Goal: Find contact information

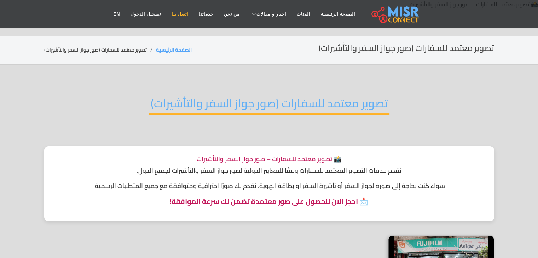
click at [188, 14] on link "اتصل بنا" at bounding box center [179, 13] width 27 height 13
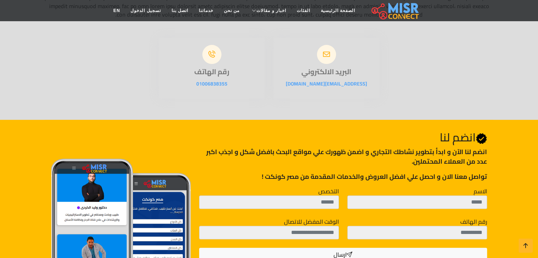
scroll to position [140, 0]
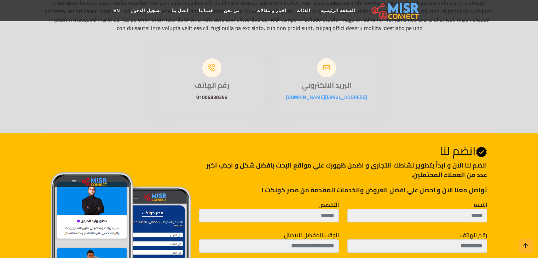
click at [211, 96] on link "01006838355" at bounding box center [211, 97] width 31 height 9
drag, startPoint x: 235, startPoint y: 95, endPoint x: 171, endPoint y: 97, distance: 63.4
click at [171, 97] on p "01006838355" at bounding box center [212, 97] width 106 height 8
copy link "01006838355"
